Goal: Task Accomplishment & Management: Use online tool/utility

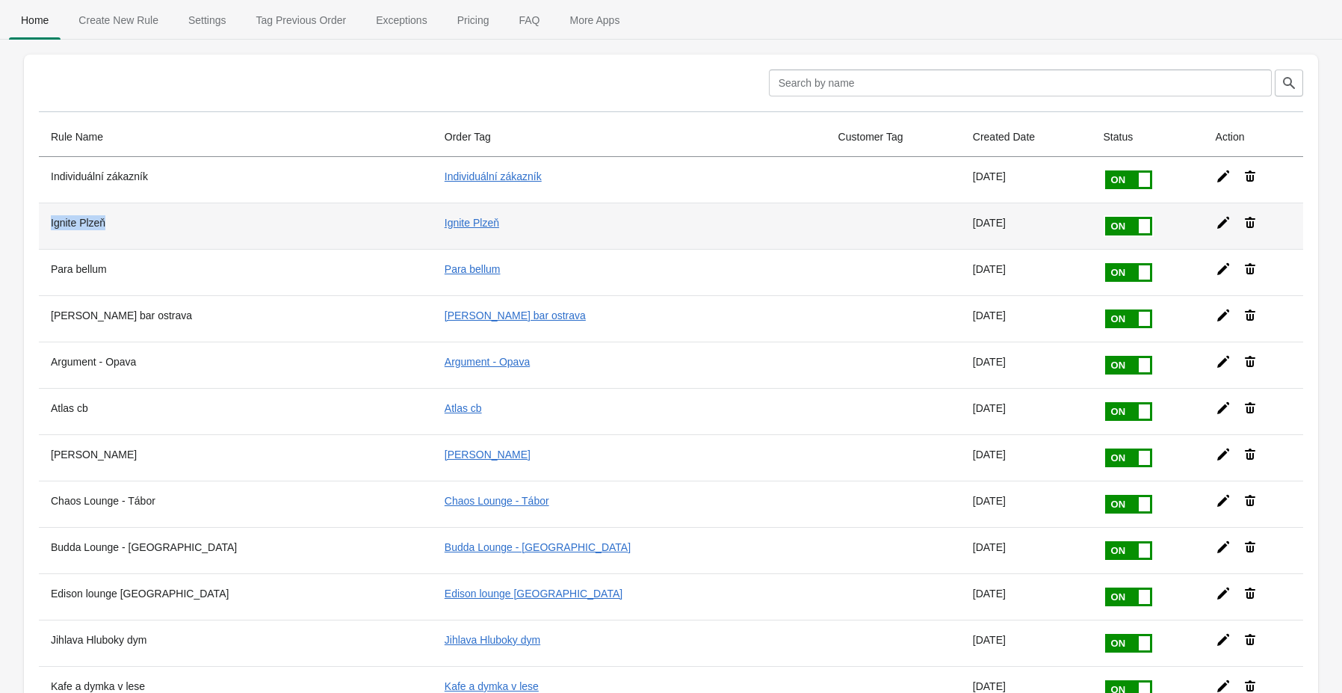
drag, startPoint x: 49, startPoint y: 218, endPoint x: 114, endPoint y: 223, distance: 65.2
click at [114, 221] on th "Ignite Plzeň" at bounding box center [236, 226] width 394 height 46
copy th "Ignite Plzeň"
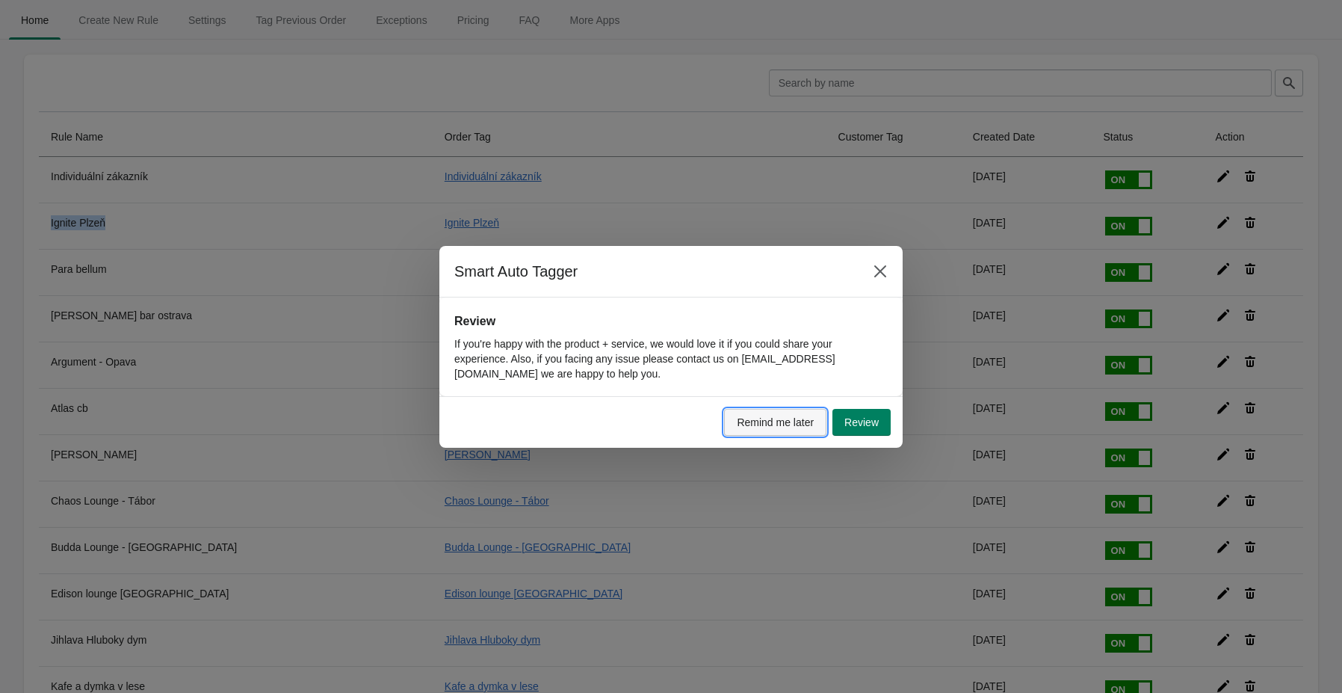
click at [777, 416] on span "Remind me later" at bounding box center [775, 422] width 77 height 12
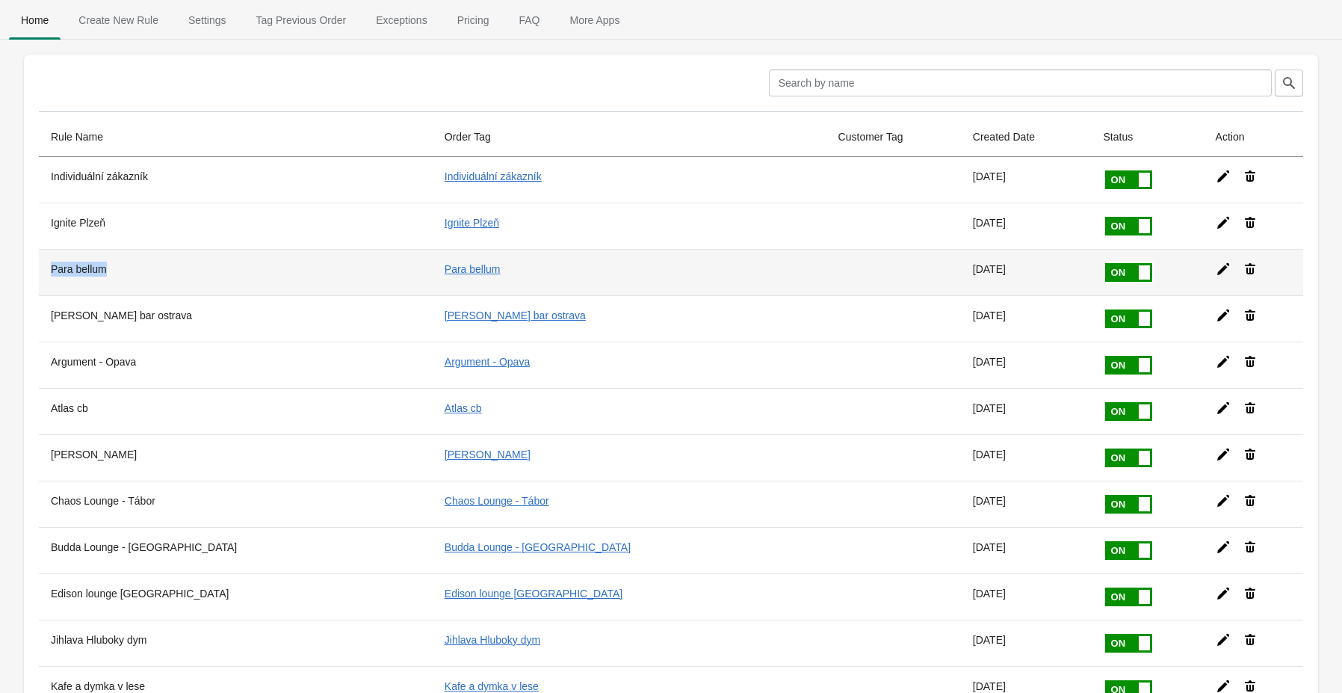
drag, startPoint x: 125, startPoint y: 268, endPoint x: 50, endPoint y: 271, distance: 74.8
click at [50, 271] on th "Para bellum" at bounding box center [236, 272] width 394 height 46
copy th "Para bellum"
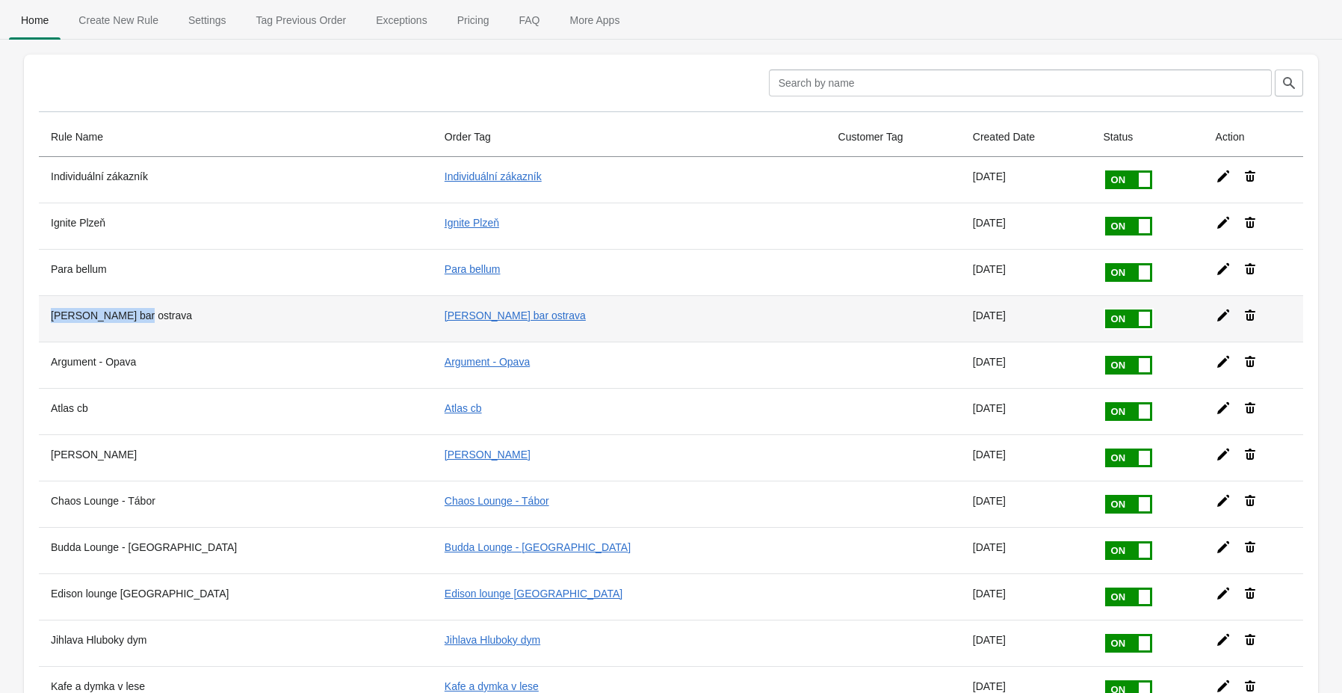
drag, startPoint x: 135, startPoint y: 315, endPoint x: 39, endPoint y: 312, distance: 96.5
click at [39, 312] on th "[PERSON_NAME] bar ostrava" at bounding box center [236, 318] width 394 height 46
copy th "[PERSON_NAME] bar ostrava"
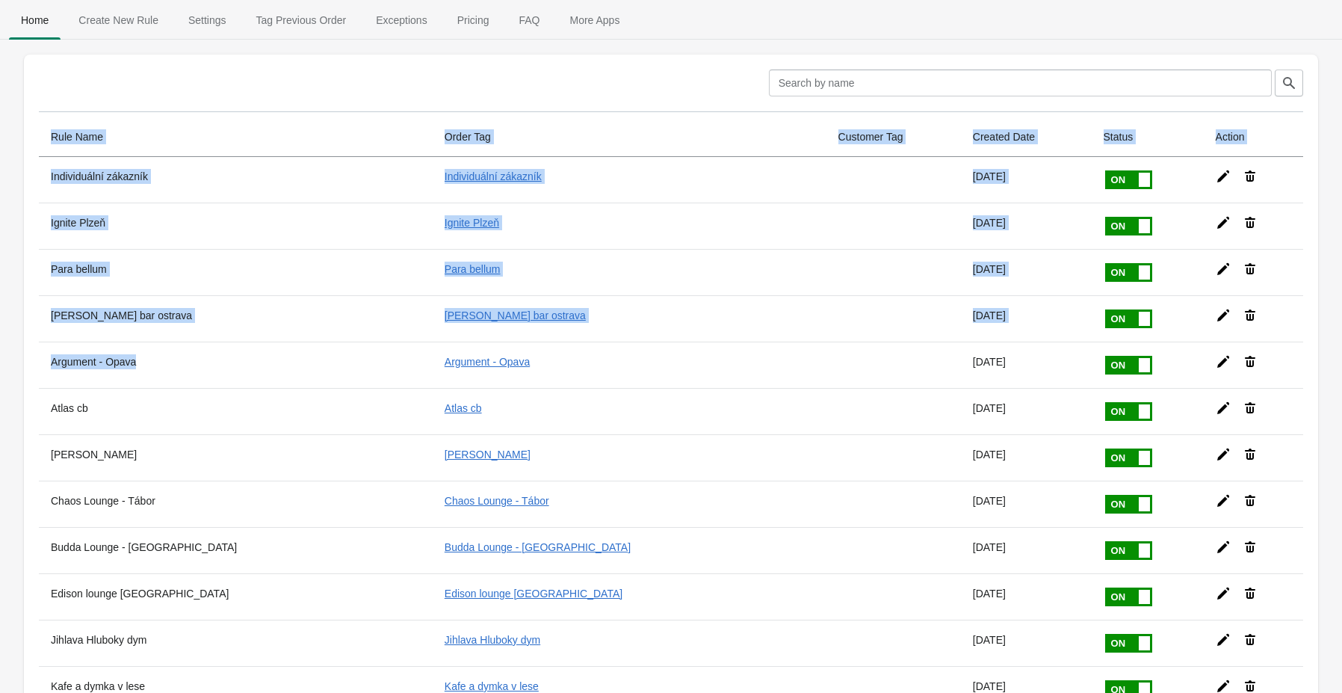
drag, startPoint x: 123, startPoint y: 364, endPoint x: 32, endPoint y: 366, distance: 91.2
click at [32, 366] on div "Clear Rule Name Order Tag Customer Tag Created Date Status Action Individuální …" at bounding box center [671, 666] width 1294 height 1222
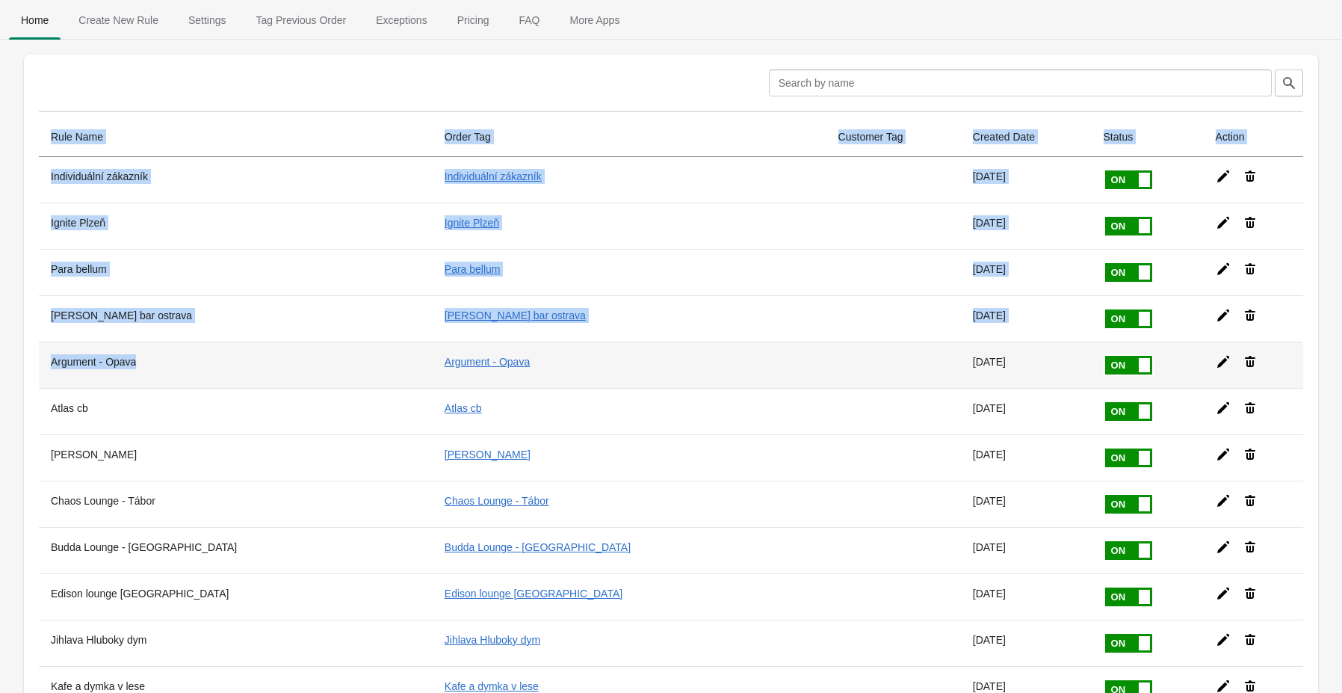
click at [182, 367] on th "Argument - Opava" at bounding box center [236, 365] width 394 height 46
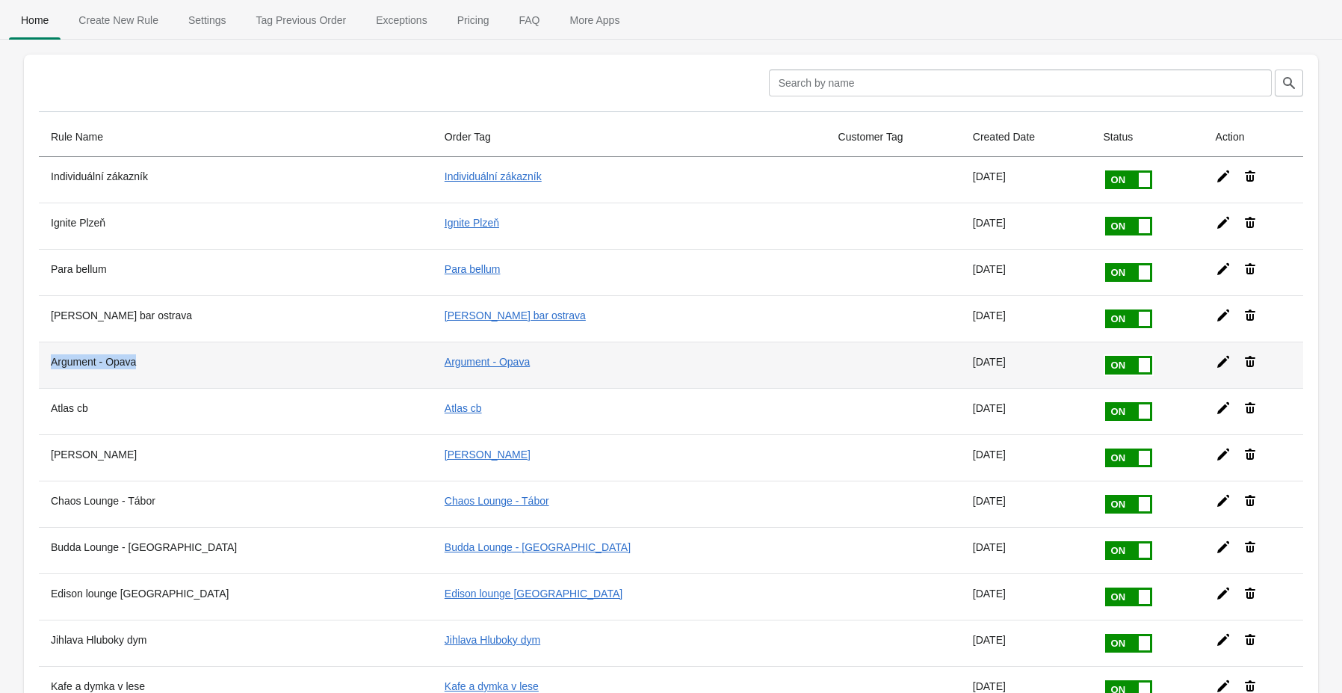
drag, startPoint x: 141, startPoint y: 359, endPoint x: 47, endPoint y: 362, distance: 93.4
click at [47, 362] on th "Argument - Opava" at bounding box center [236, 365] width 394 height 46
copy th "Argument - Opava"
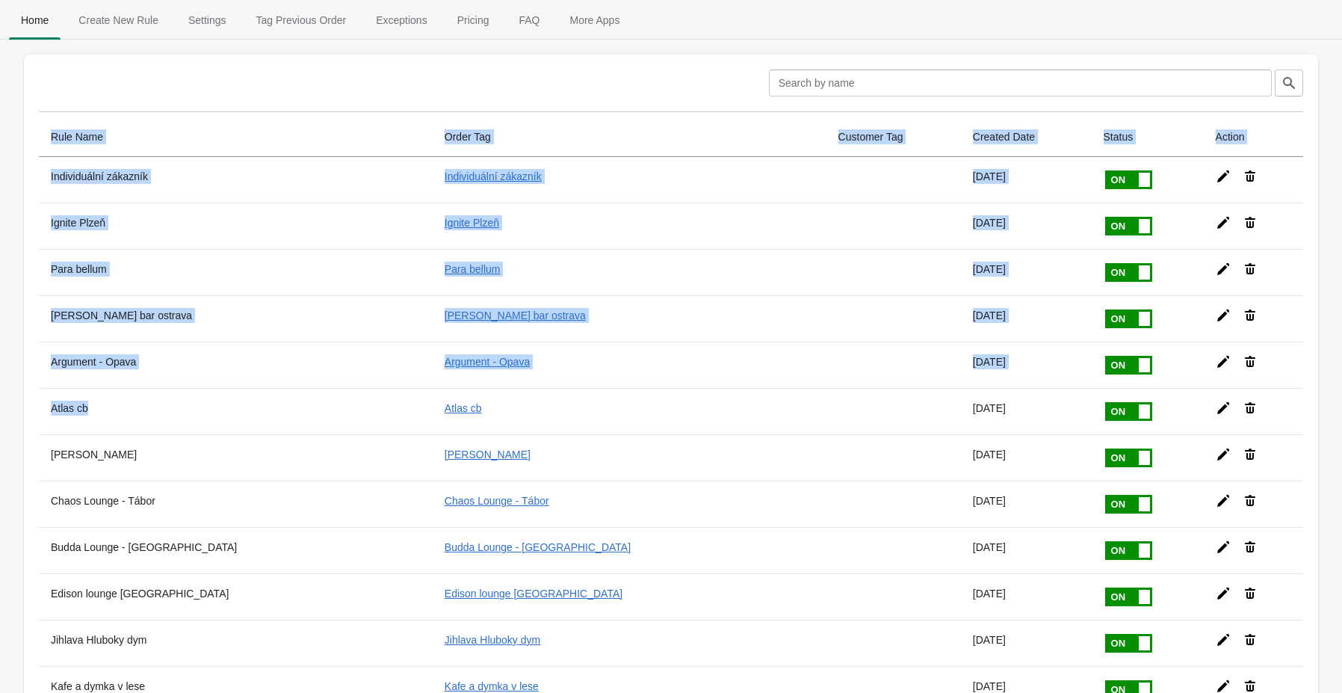
drag, startPoint x: 96, startPoint y: 408, endPoint x: 30, endPoint y: 410, distance: 65.8
click at [30, 410] on div "Clear Rule Name Order Tag Customer Tag Created Date Status Action Individuální …" at bounding box center [671, 666] width 1294 height 1222
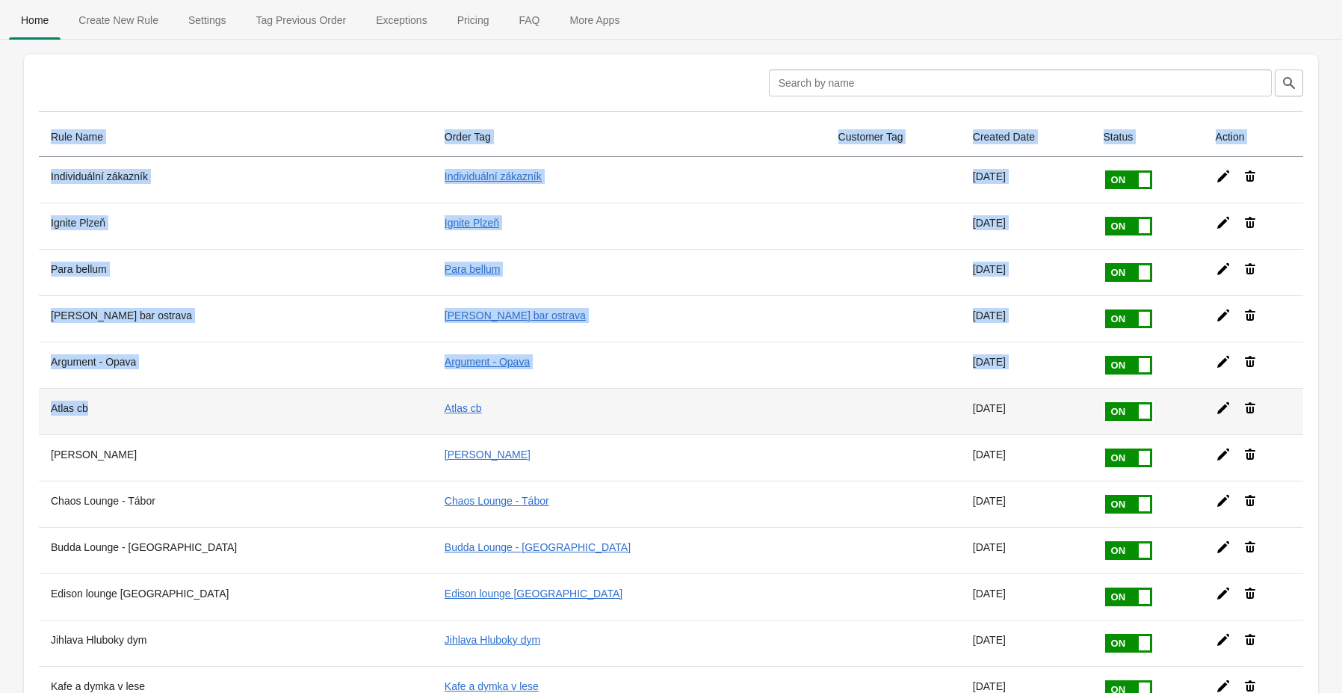
click at [124, 404] on th "Atlas cb" at bounding box center [236, 411] width 394 height 46
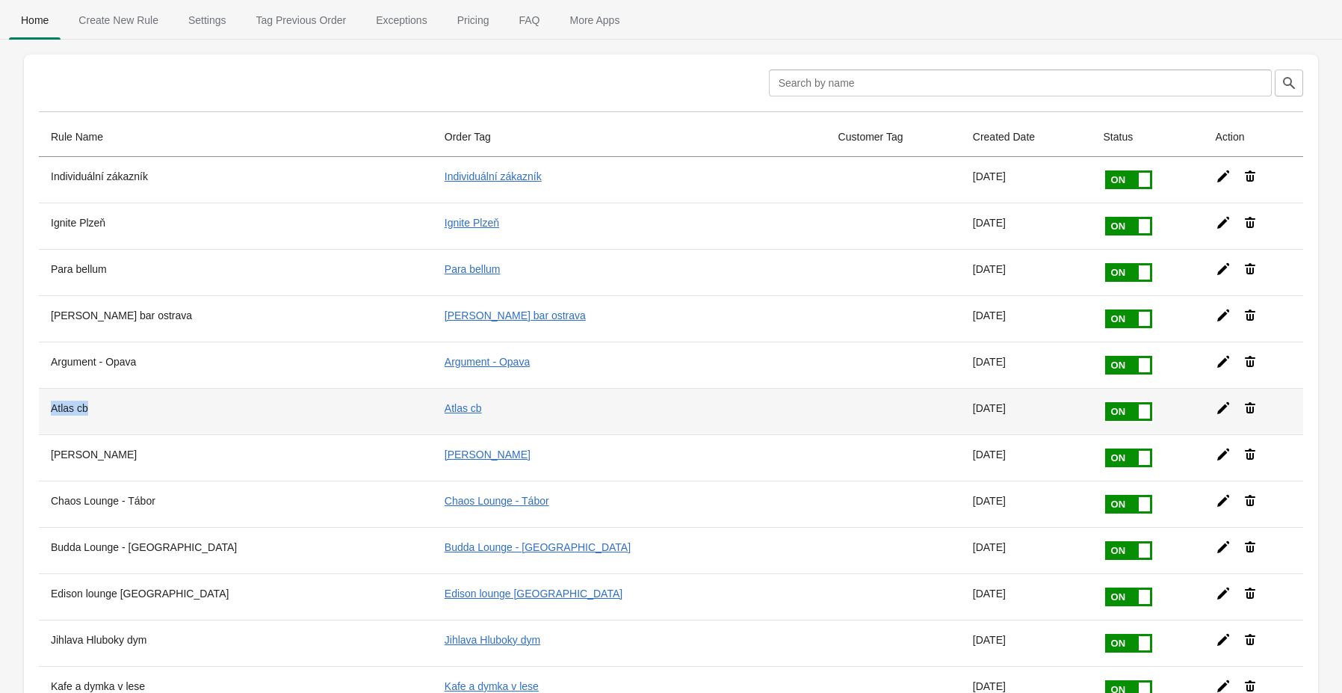
drag, startPoint x: 91, startPoint y: 407, endPoint x: 46, endPoint y: 410, distance: 45.7
click at [46, 410] on th "Atlas cb" at bounding box center [236, 411] width 394 height 46
copy th "Atlas cb"
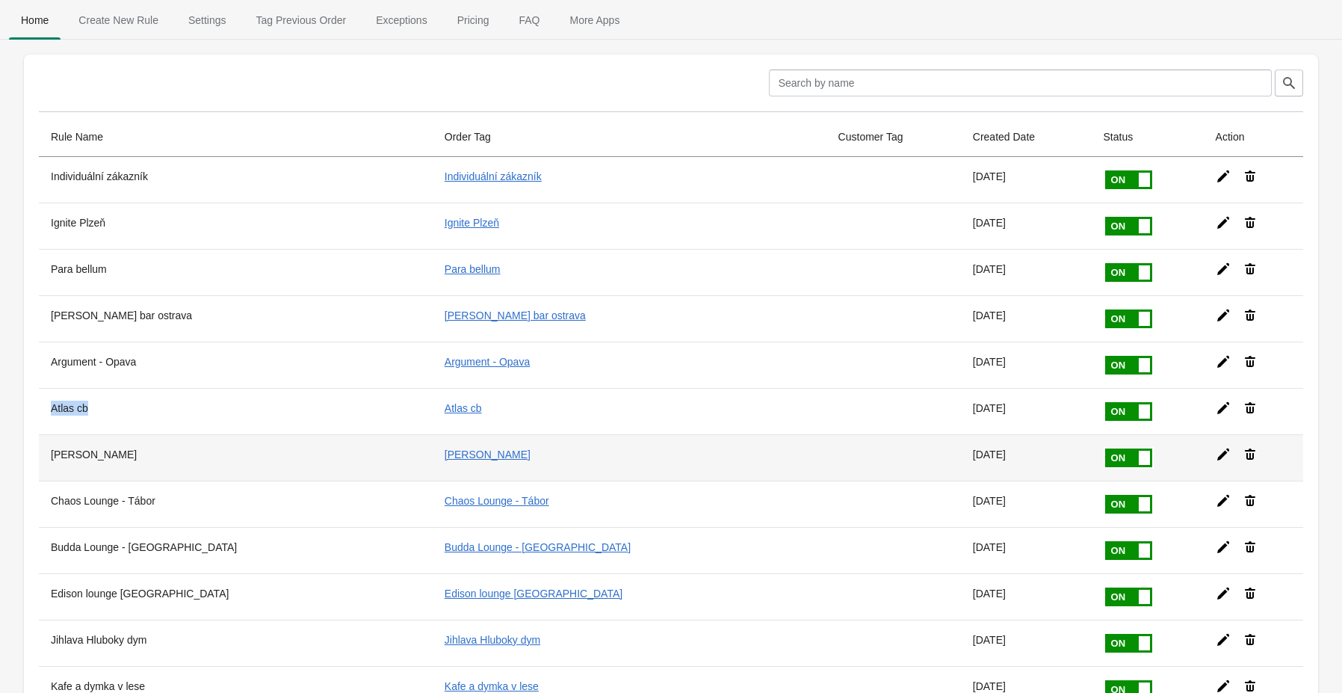
drag, startPoint x: 135, startPoint y: 445, endPoint x: 54, endPoint y: 448, distance: 80.8
click at [54, 448] on th "[PERSON_NAME]" at bounding box center [236, 457] width 394 height 46
click at [39, 457] on th "[PERSON_NAME]" at bounding box center [236, 457] width 394 height 46
drag, startPoint x: 46, startPoint y: 449, endPoint x: 143, endPoint y: 448, distance: 97.9
click at [143, 448] on th "[PERSON_NAME]" at bounding box center [236, 457] width 394 height 46
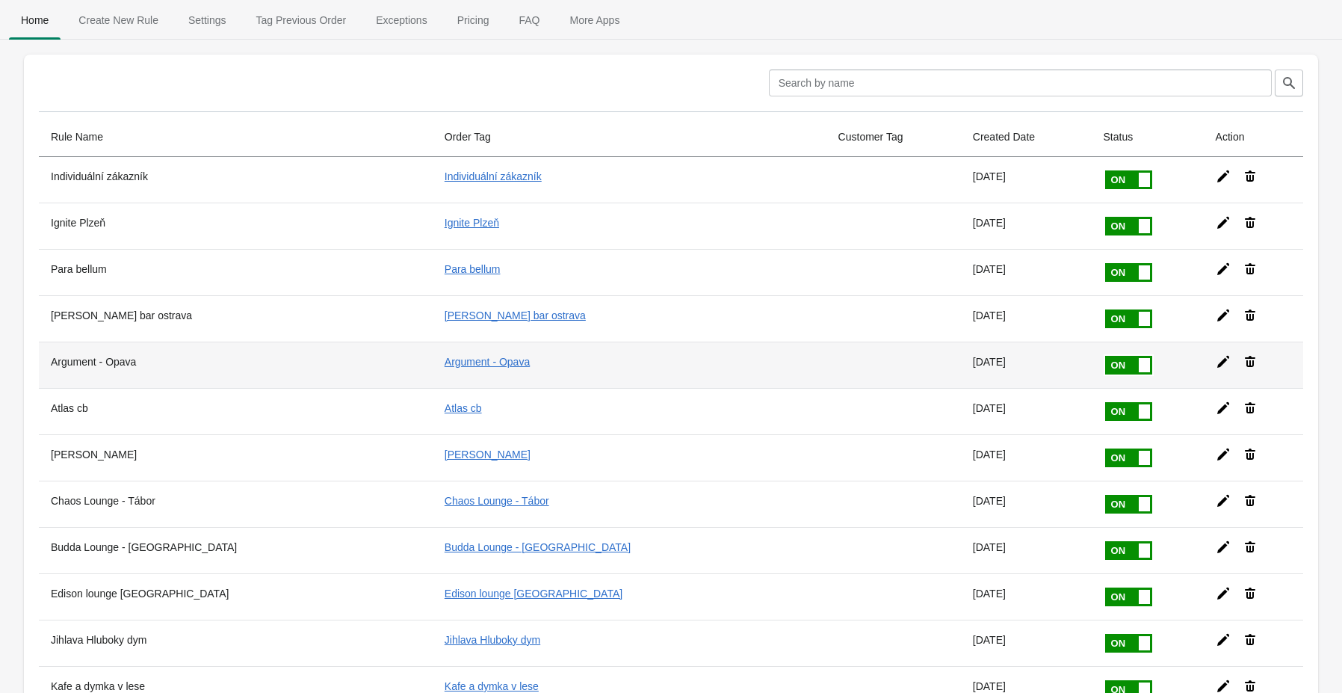
copy th "[PERSON_NAME]"
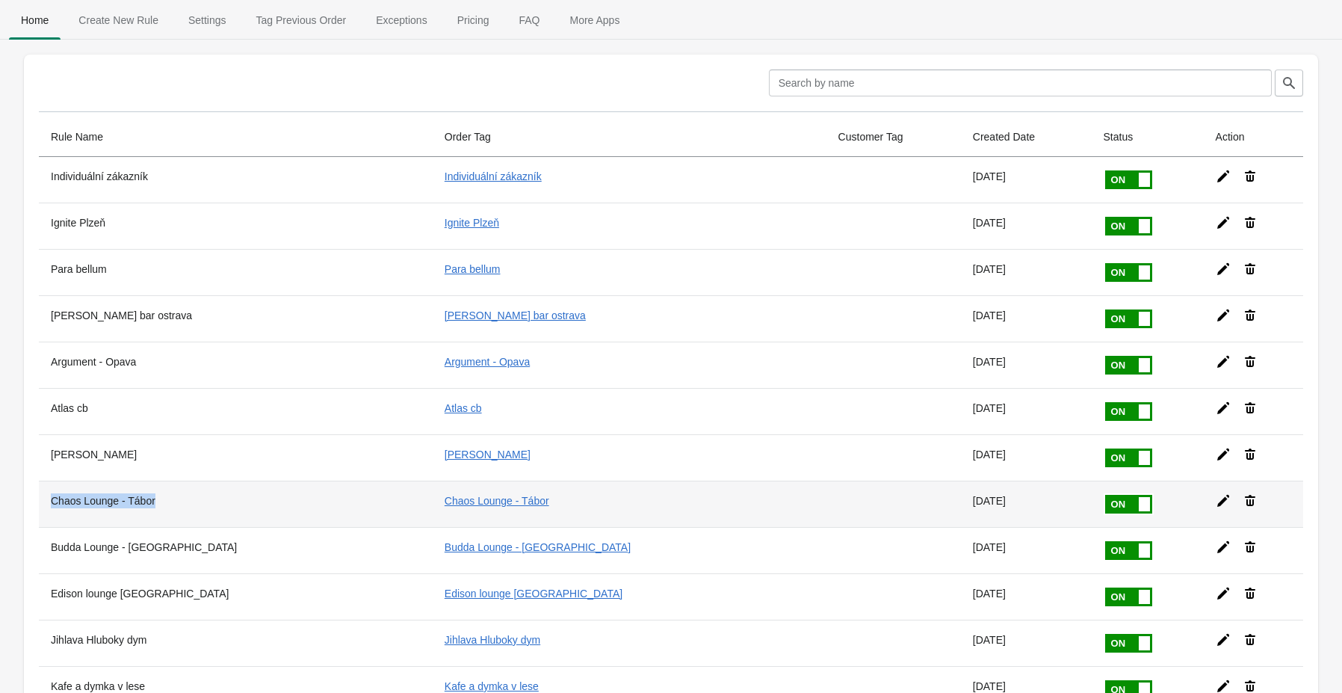
drag, startPoint x: 160, startPoint y: 497, endPoint x: 45, endPoint y: 502, distance: 115.2
click at [45, 502] on th "Chaos Lounge - Tábor" at bounding box center [236, 504] width 394 height 46
copy th "Chaos Lounge - Tábor"
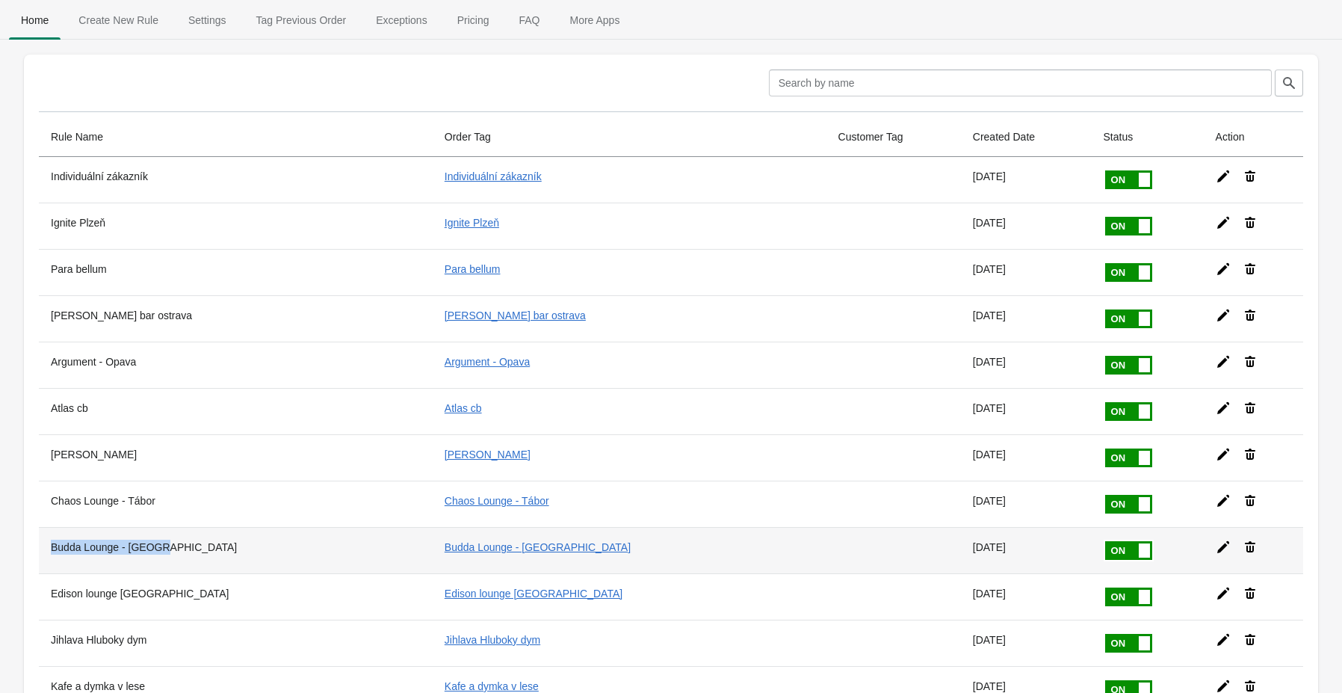
drag, startPoint x: 168, startPoint y: 542, endPoint x: 45, endPoint y: 539, distance: 123.4
click at [45, 539] on th "Budda Lounge - [GEOGRAPHIC_DATA]" at bounding box center [236, 550] width 394 height 46
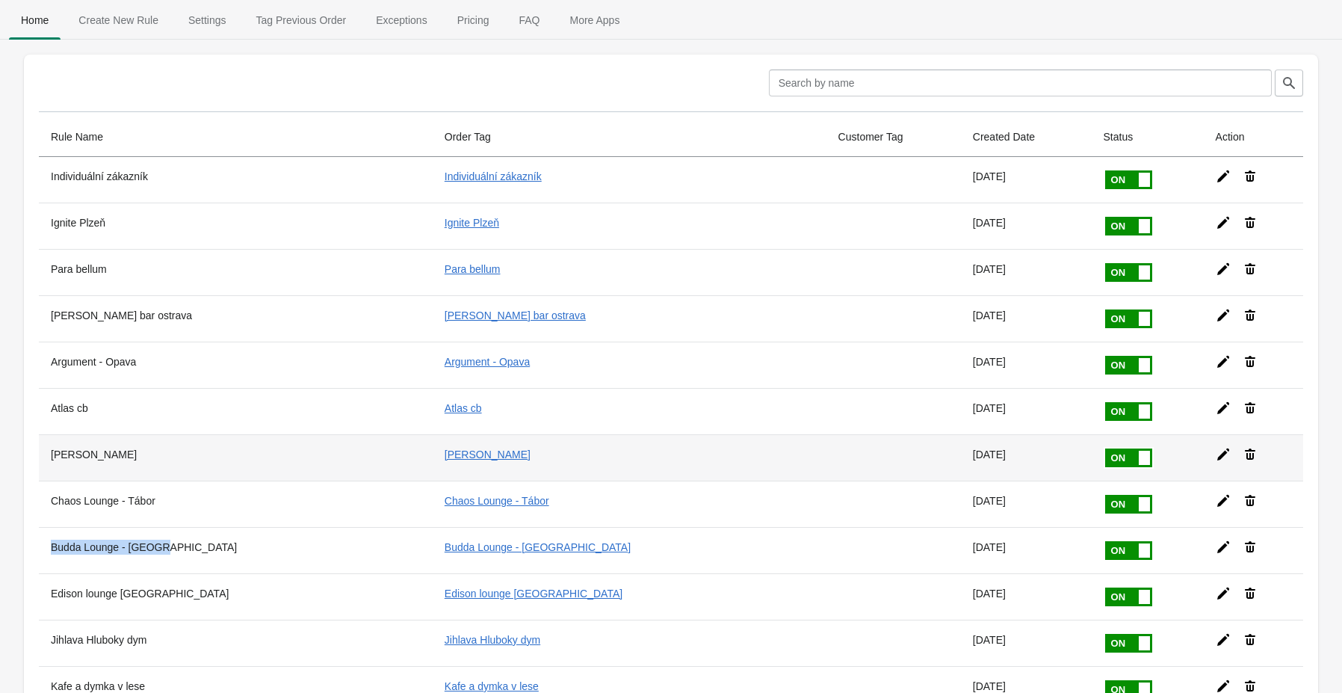
copy th "Budda Lounge - [GEOGRAPHIC_DATA]"
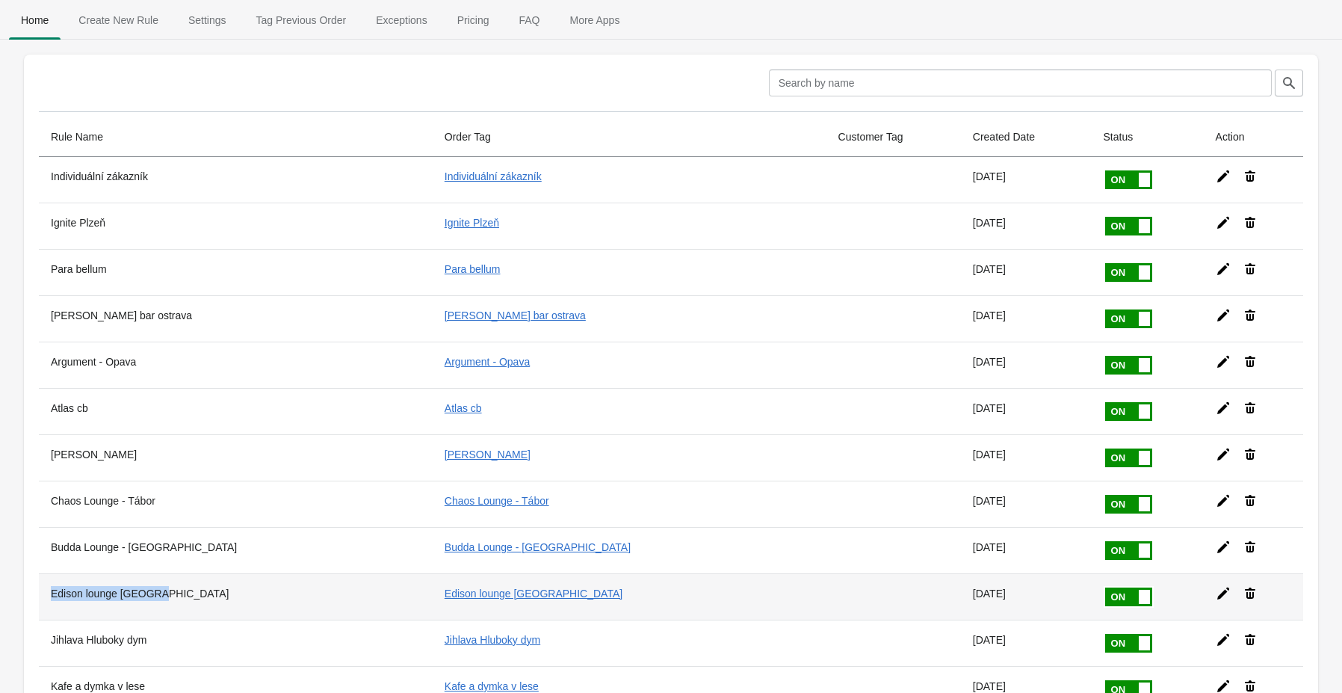
drag, startPoint x: 167, startPoint y: 589, endPoint x: 41, endPoint y: 587, distance: 126.3
click at [41, 587] on th "Edison lounge [GEOGRAPHIC_DATA]" at bounding box center [236, 596] width 394 height 46
copy th "Edison lounge [GEOGRAPHIC_DATA]"
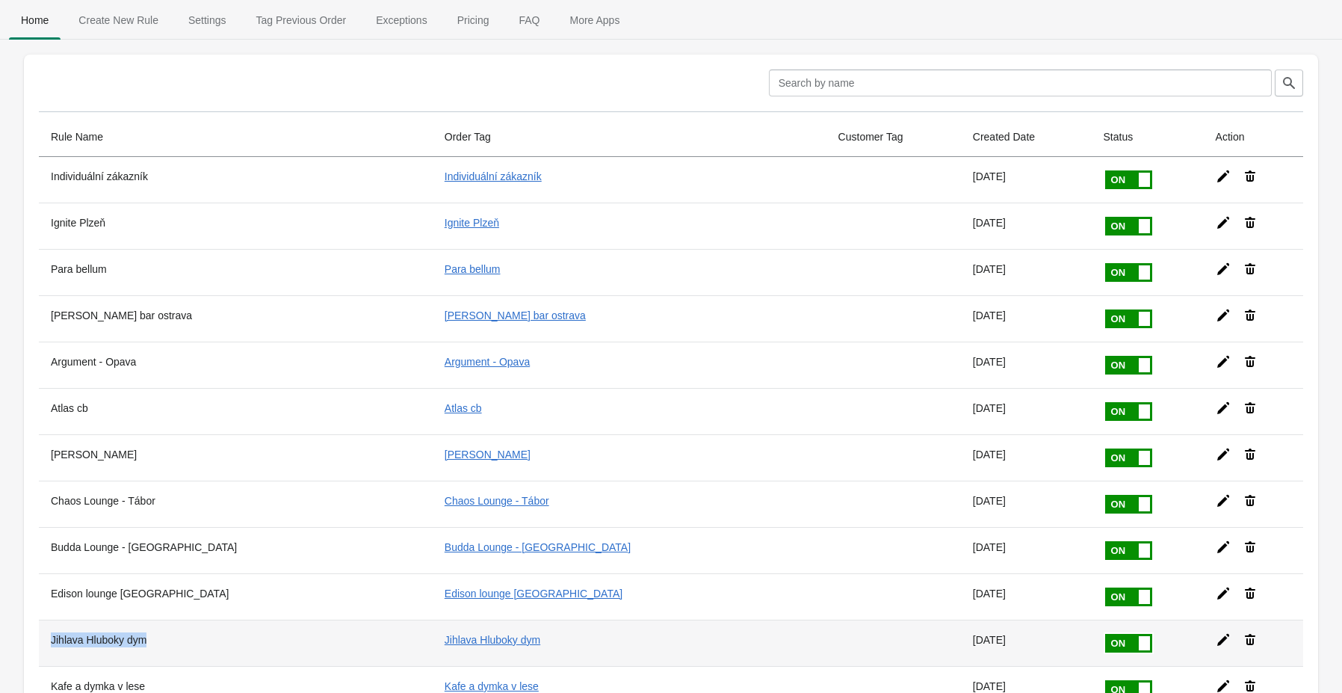
drag, startPoint x: 158, startPoint y: 637, endPoint x: 44, endPoint y: 635, distance: 113.6
click at [44, 635] on th "Jihlava Hluboky dym" at bounding box center [236, 643] width 394 height 46
copy th "Jihlava Hluboky dym"
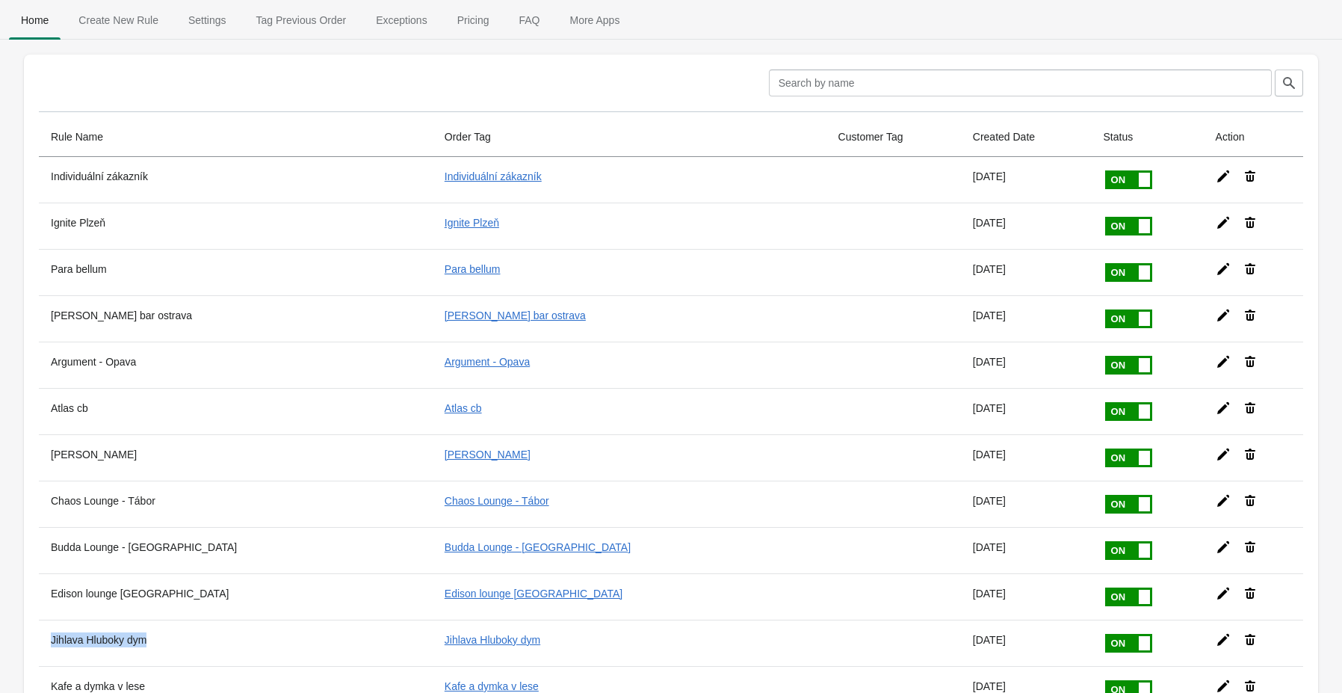
scroll to position [239, 0]
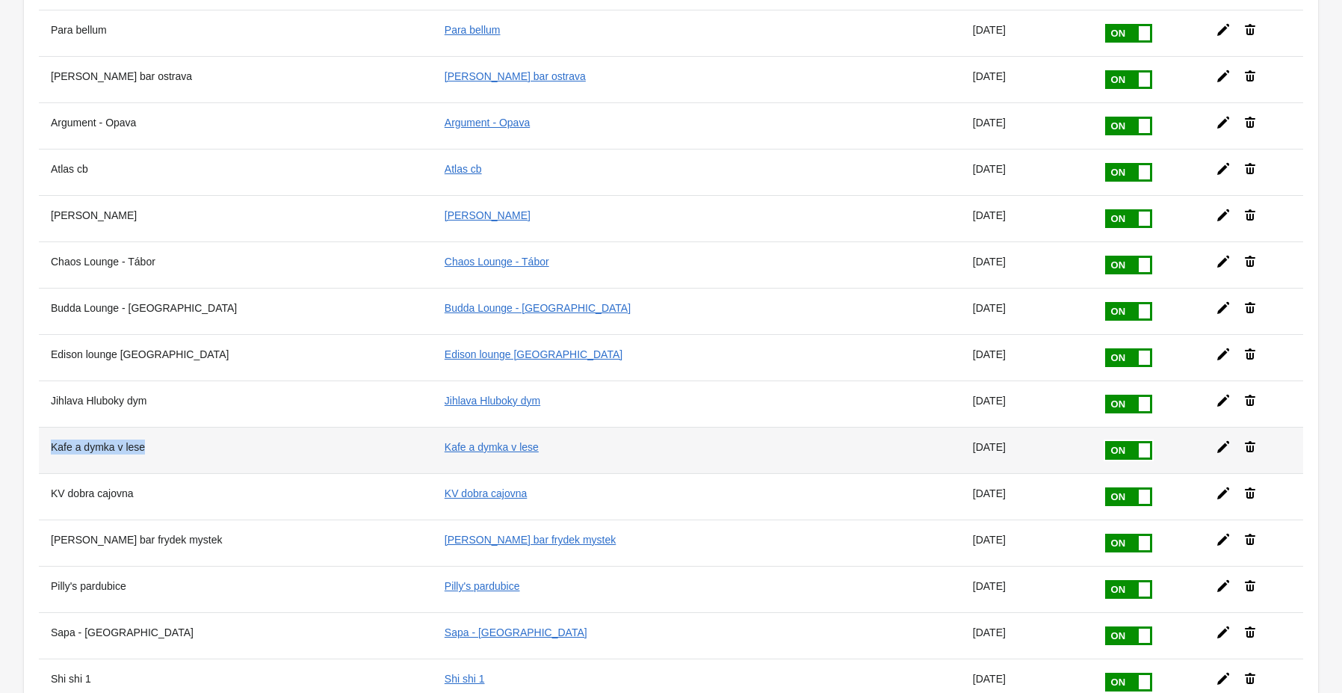
drag, startPoint x: 141, startPoint y: 442, endPoint x: 49, endPoint y: 445, distance: 91.3
click at [49, 445] on th "Kafe a dymka v lese" at bounding box center [236, 450] width 394 height 46
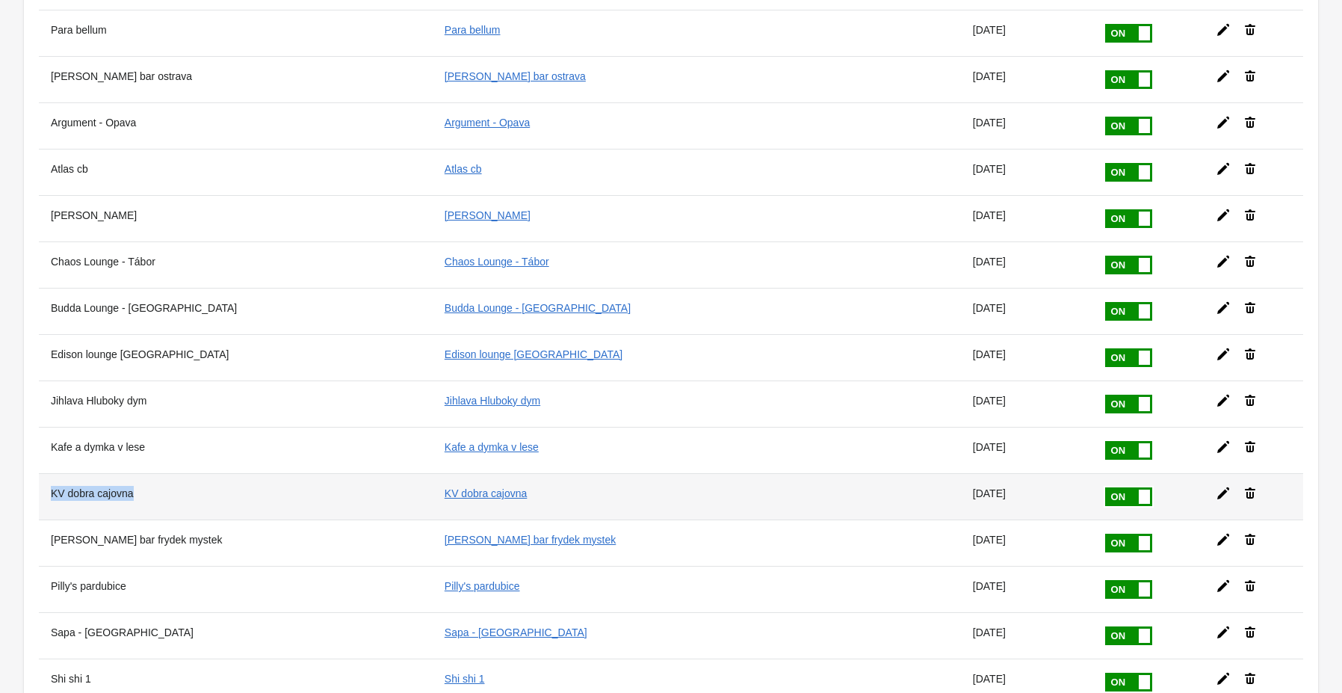
drag, startPoint x: 141, startPoint y: 487, endPoint x: 52, endPoint y: 487, distance: 88.9
click at [52, 487] on th "KV dobra cajovna" at bounding box center [236, 496] width 394 height 46
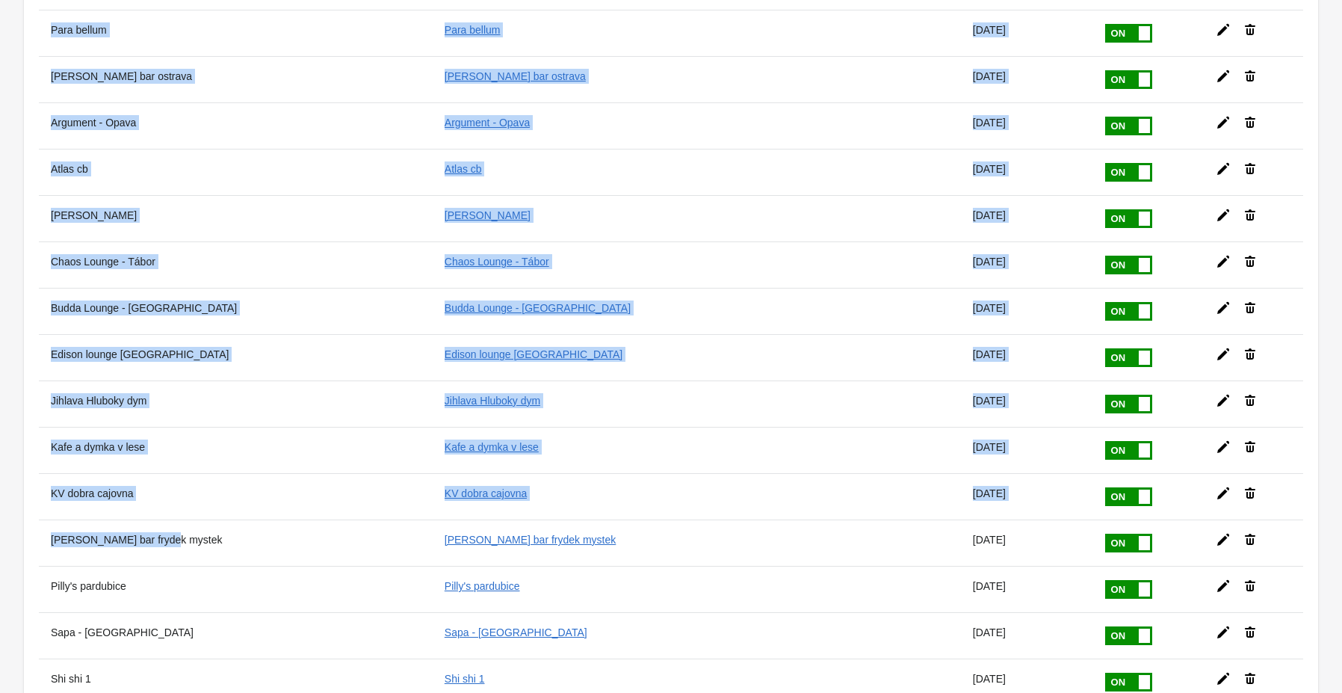
drag, startPoint x: 149, startPoint y: 532, endPoint x: 33, endPoint y: 532, distance: 116.6
click at [33, 532] on div "Clear Rule Name Order Tag Customer Tag Created Date Status Action Individuální …" at bounding box center [671, 426] width 1294 height 1222
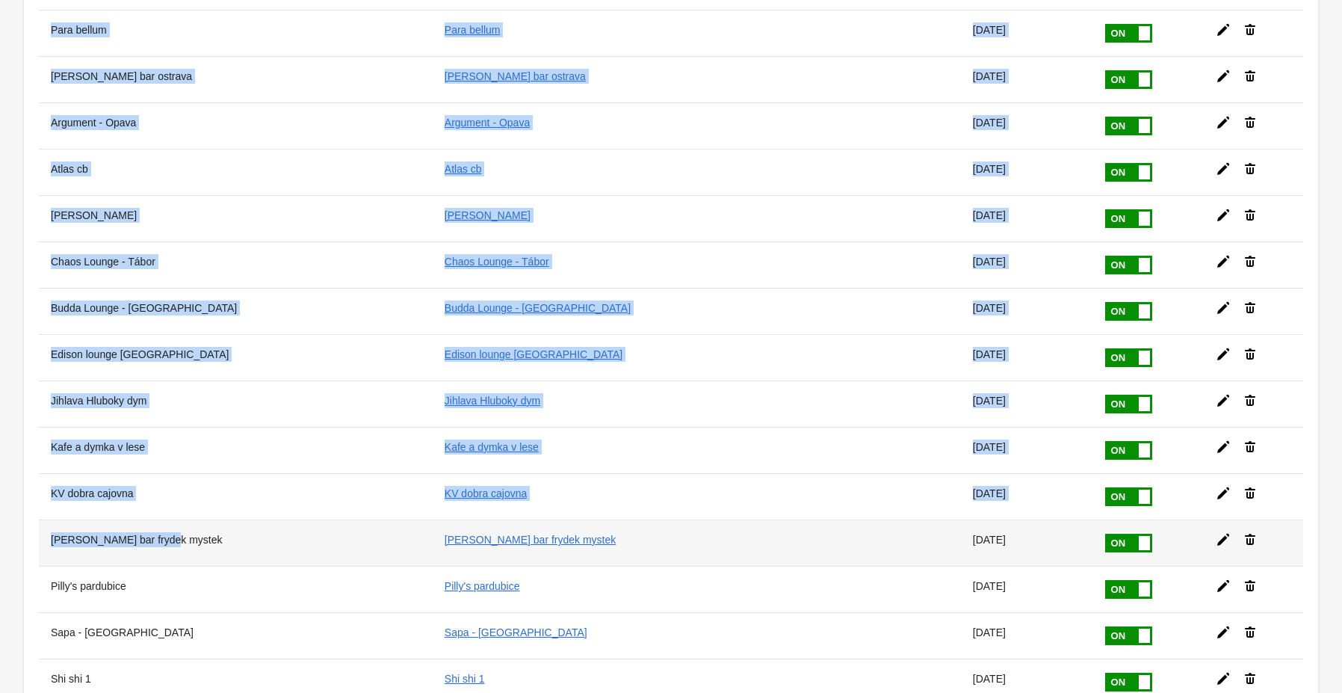
click at [153, 536] on th "[PERSON_NAME] bar frydek mystek" at bounding box center [236, 542] width 394 height 46
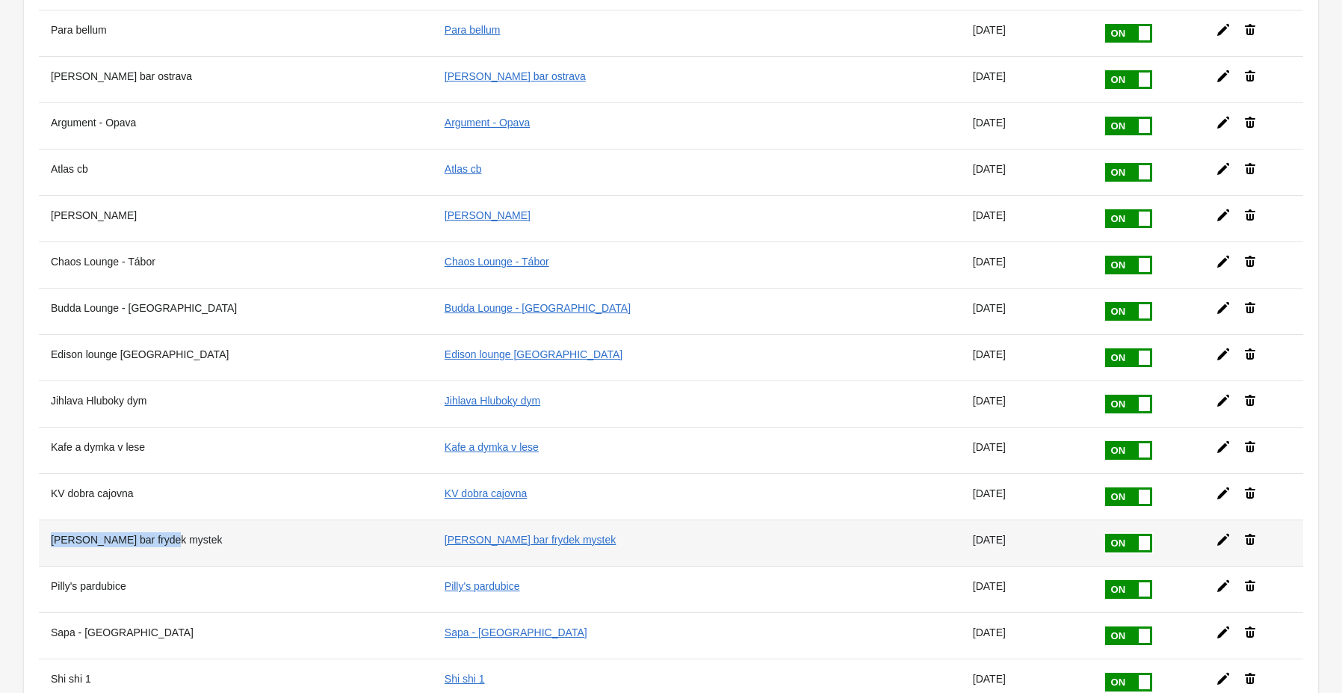
drag, startPoint x: 167, startPoint y: 530, endPoint x: 49, endPoint y: 528, distance: 118.8
click at [49, 528] on th "[PERSON_NAME] bar frydek mystek" at bounding box center [236, 542] width 394 height 46
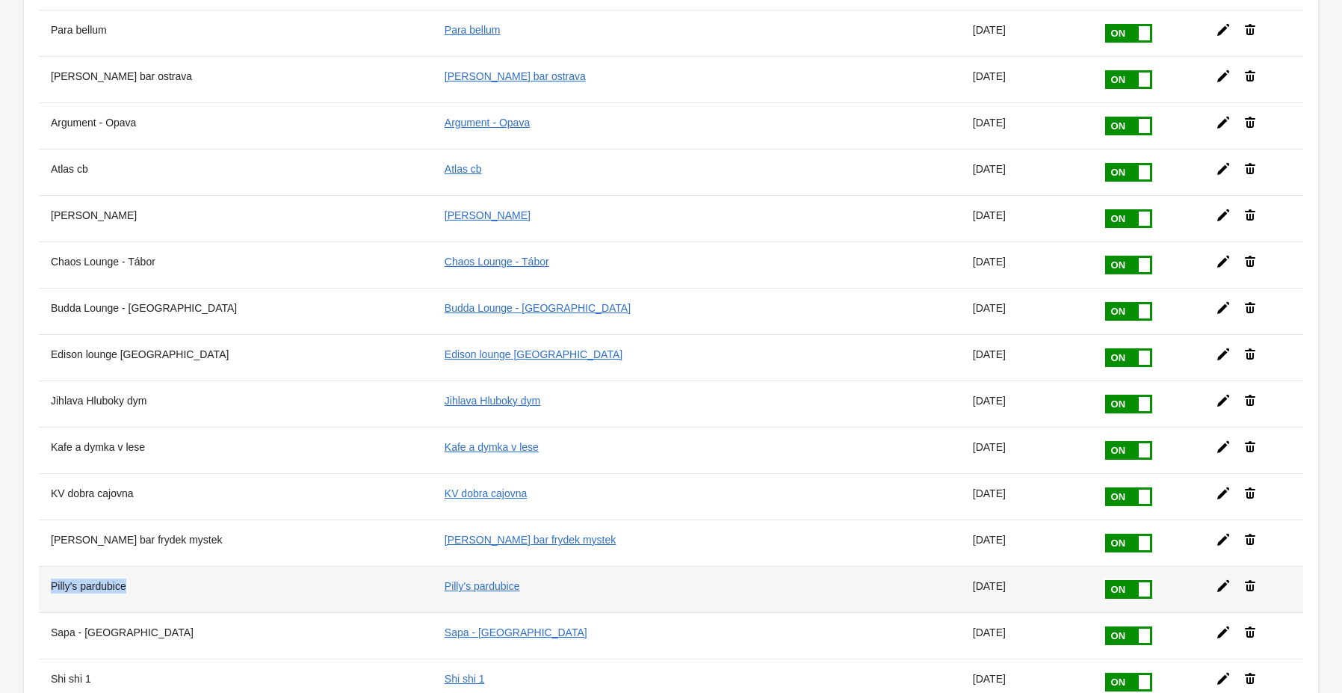
drag, startPoint x: 144, startPoint y: 575, endPoint x: 49, endPoint y: 580, distance: 95.8
click at [49, 580] on th "Pilly's pardubice" at bounding box center [236, 589] width 394 height 46
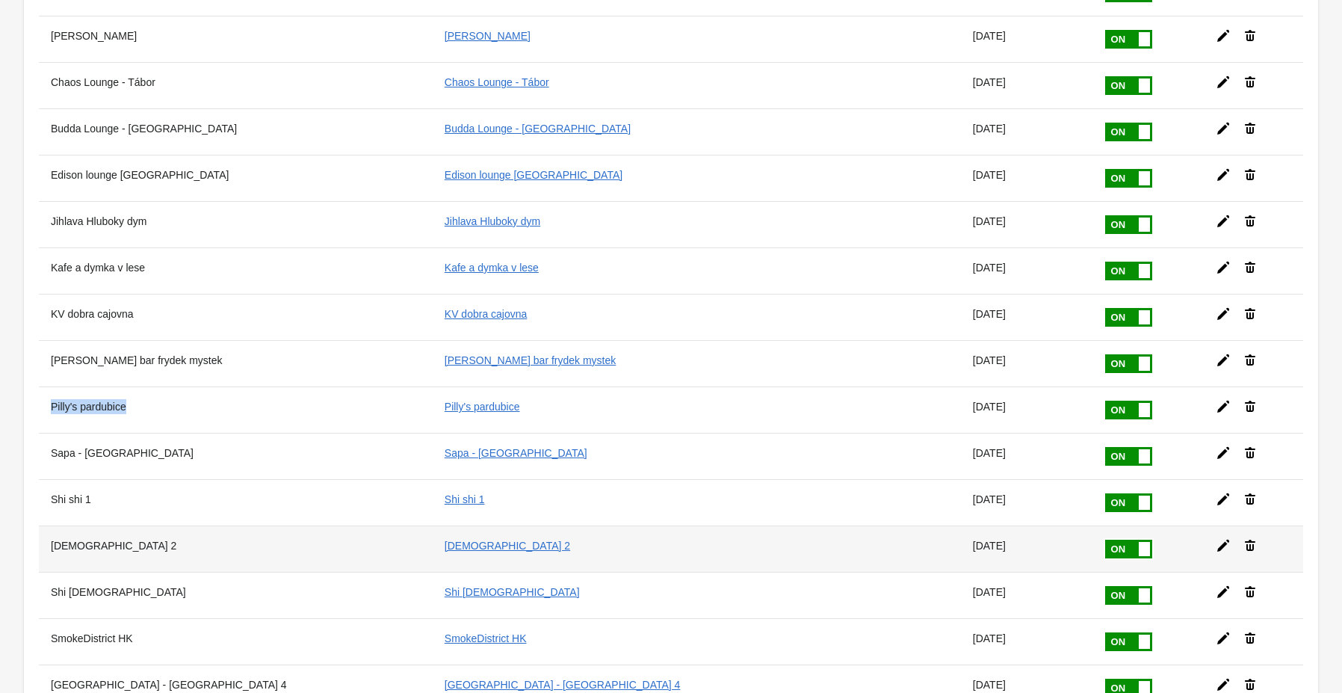
scroll to position [478, 0]
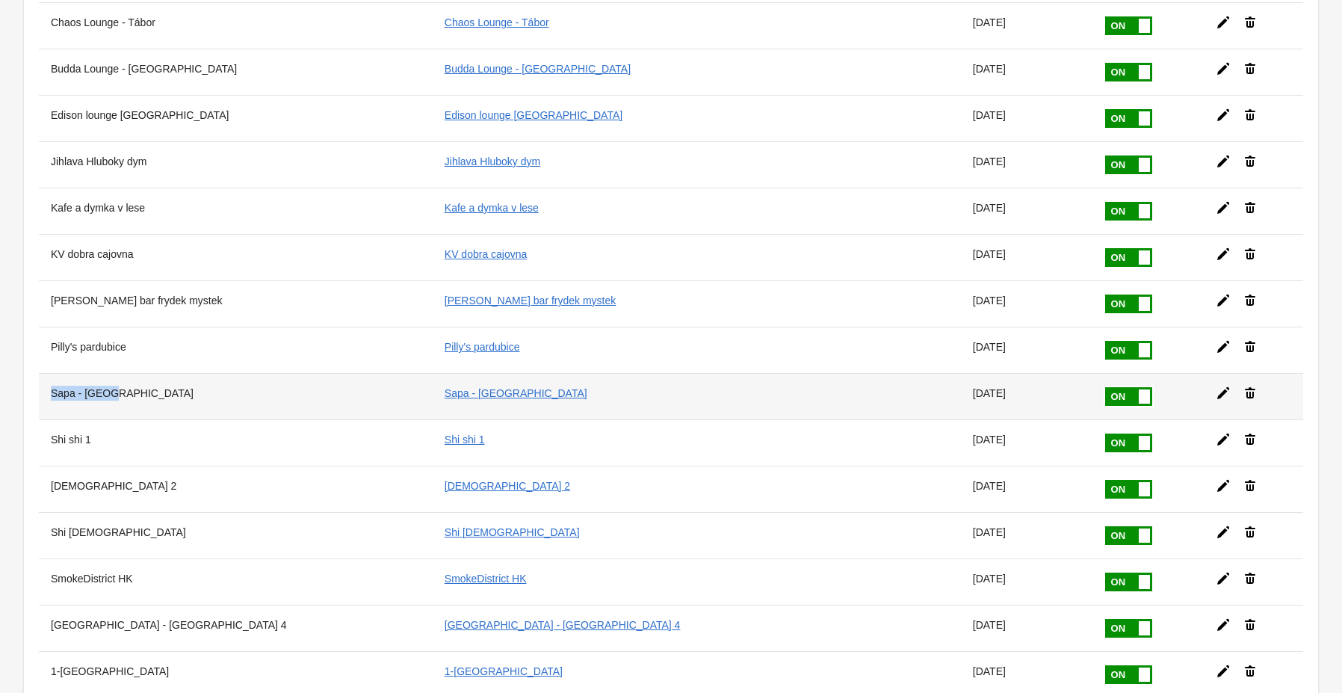
drag, startPoint x: 114, startPoint y: 386, endPoint x: 50, endPoint y: 384, distance: 64.3
click at [50, 384] on th "Sapa - [GEOGRAPHIC_DATA]" at bounding box center [236, 396] width 394 height 46
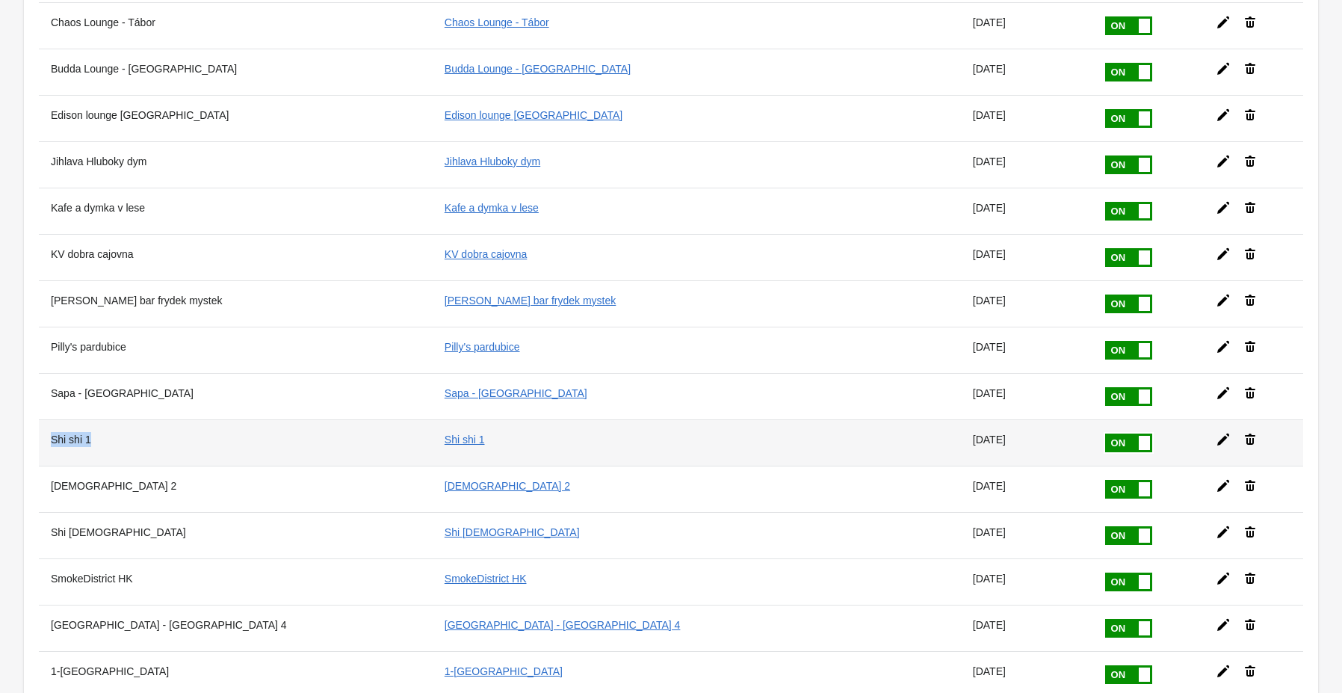
drag, startPoint x: 96, startPoint y: 425, endPoint x: 48, endPoint y: 431, distance: 48.9
click at [48, 431] on th "Shi shi 1" at bounding box center [236, 442] width 394 height 46
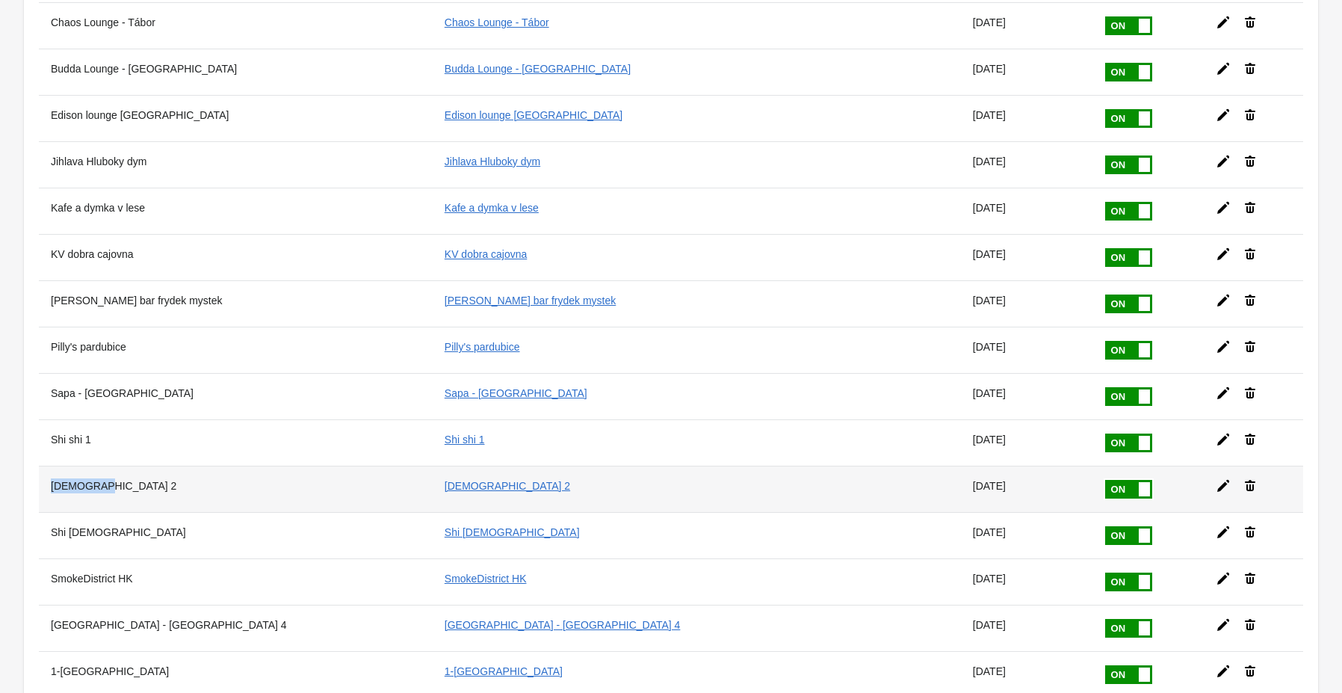
drag, startPoint x: 96, startPoint y: 479, endPoint x: 49, endPoint y: 478, distance: 47.1
click at [49, 478] on th "[DEMOGRAPHIC_DATA] 2" at bounding box center [236, 489] width 394 height 46
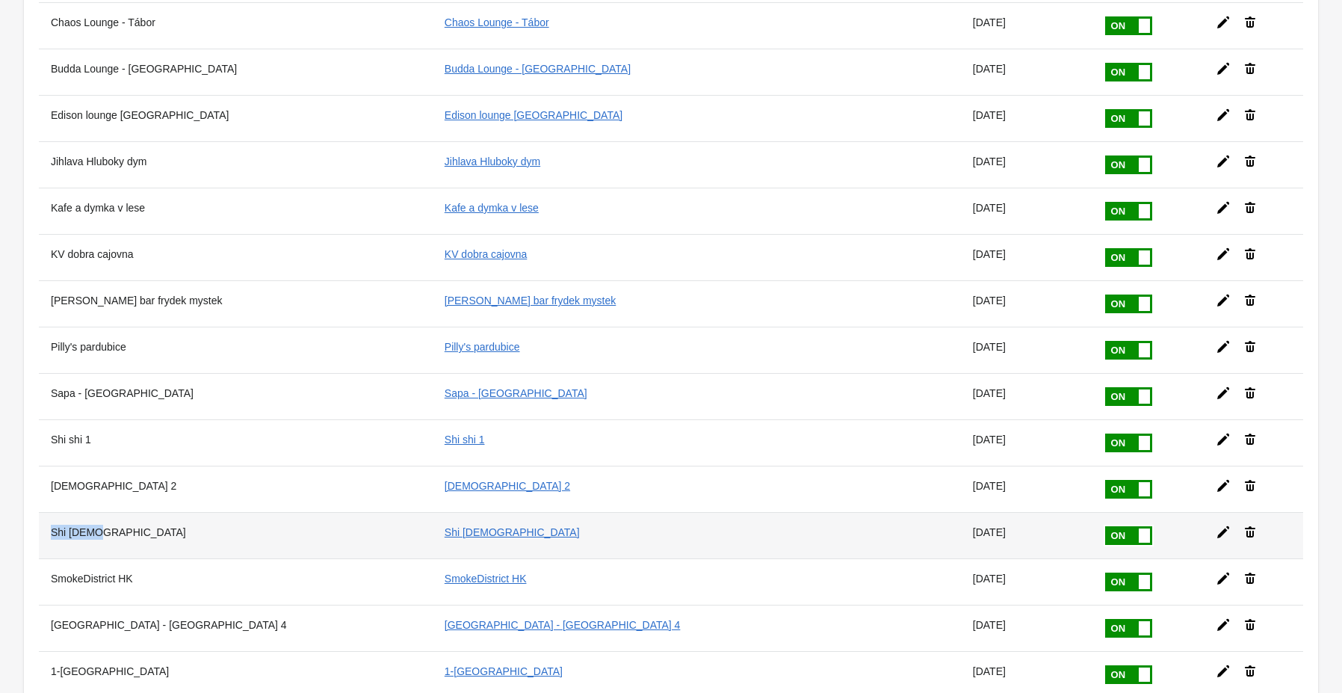
drag, startPoint x: 105, startPoint y: 517, endPoint x: 48, endPoint y: 525, distance: 57.4
click at [48, 525] on th "Shi [DEMOGRAPHIC_DATA]" at bounding box center [236, 535] width 394 height 46
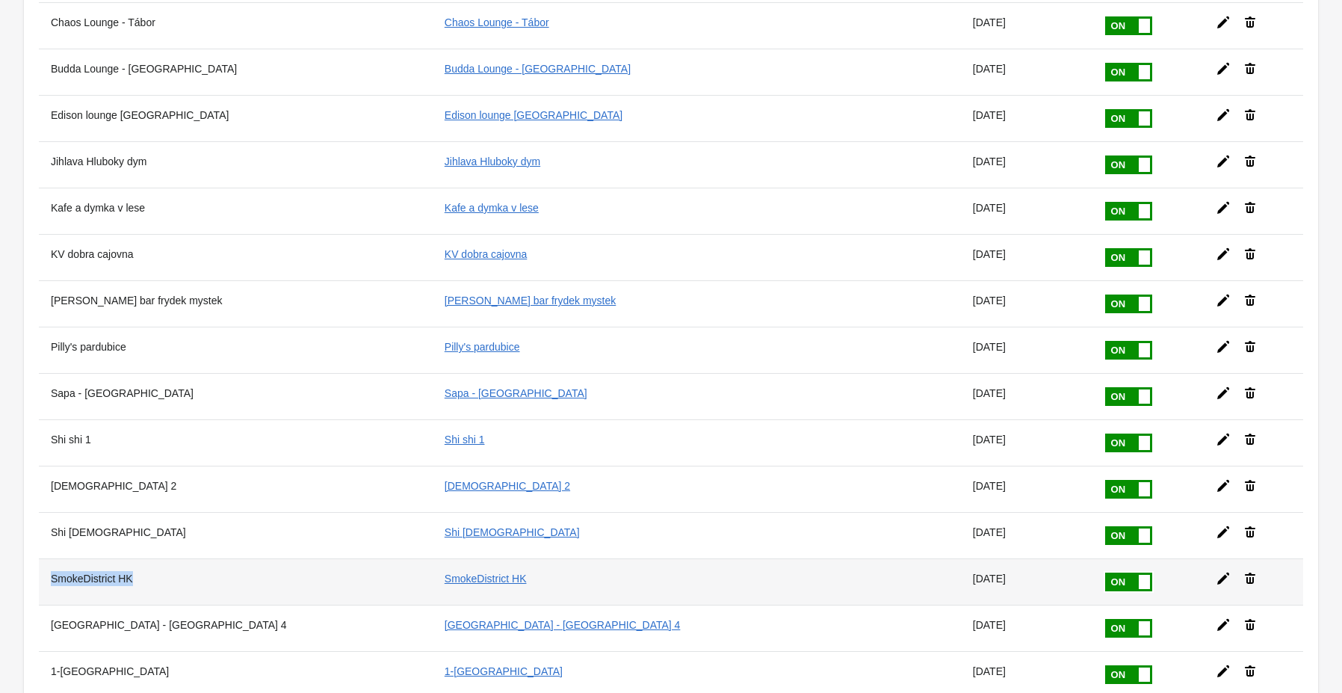
drag, startPoint x: 142, startPoint y: 564, endPoint x: 51, endPoint y: 565, distance: 91.2
click at [51, 565] on th "SmokeDistrict HK" at bounding box center [236, 581] width 394 height 46
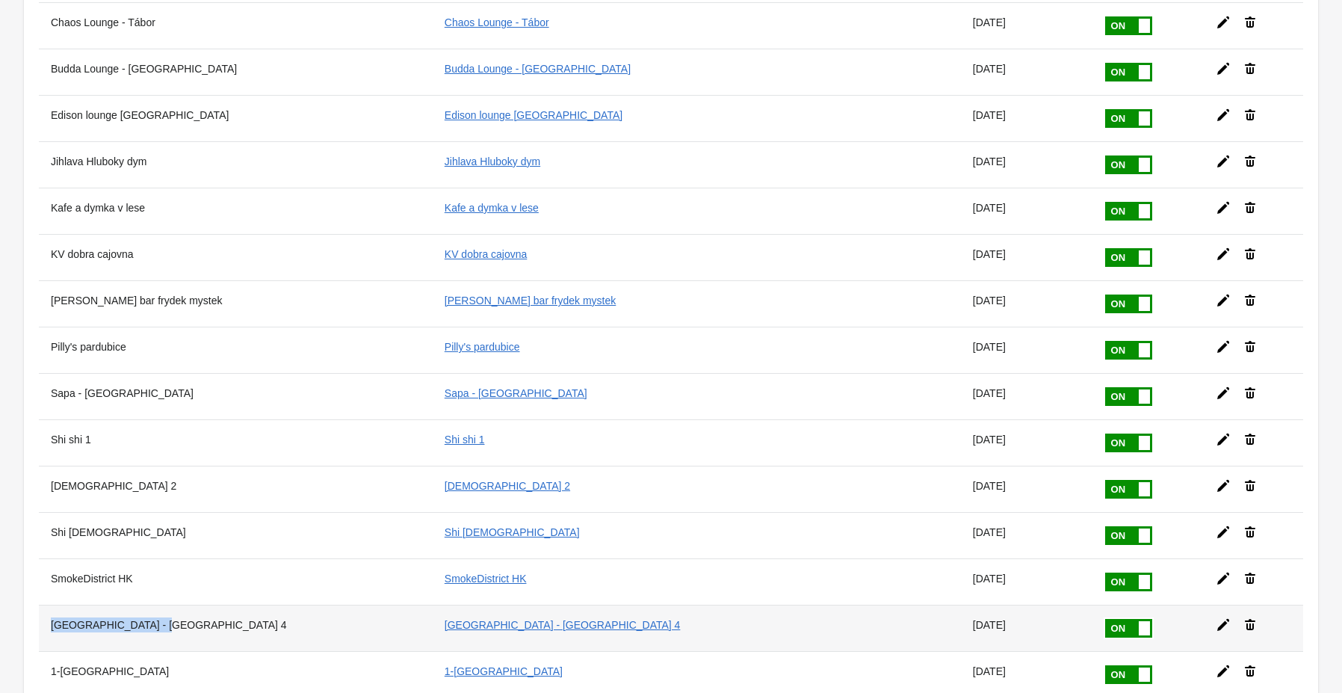
drag, startPoint x: 160, startPoint y: 611, endPoint x: 45, endPoint y: 611, distance: 115.1
click at [45, 611] on th "[GEOGRAPHIC_DATA] - [GEOGRAPHIC_DATA] 4" at bounding box center [236, 628] width 394 height 46
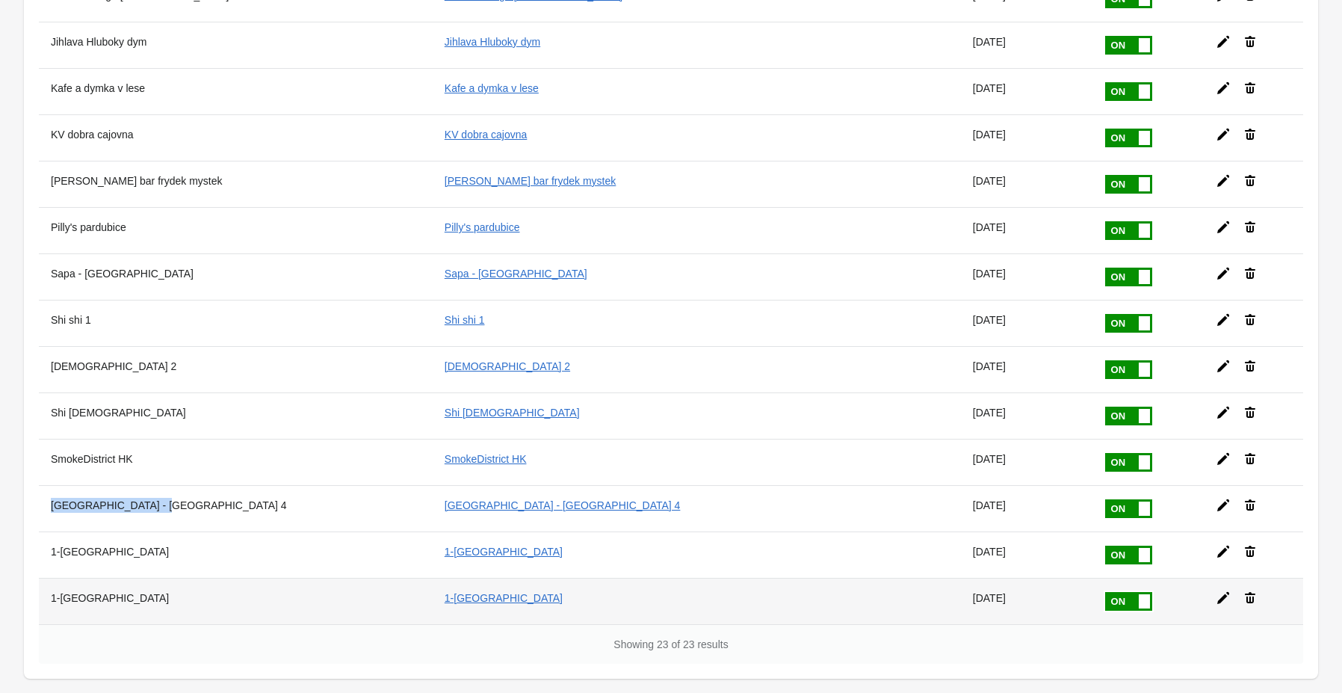
scroll to position [658, 0]
